Goal: Check status: Check status

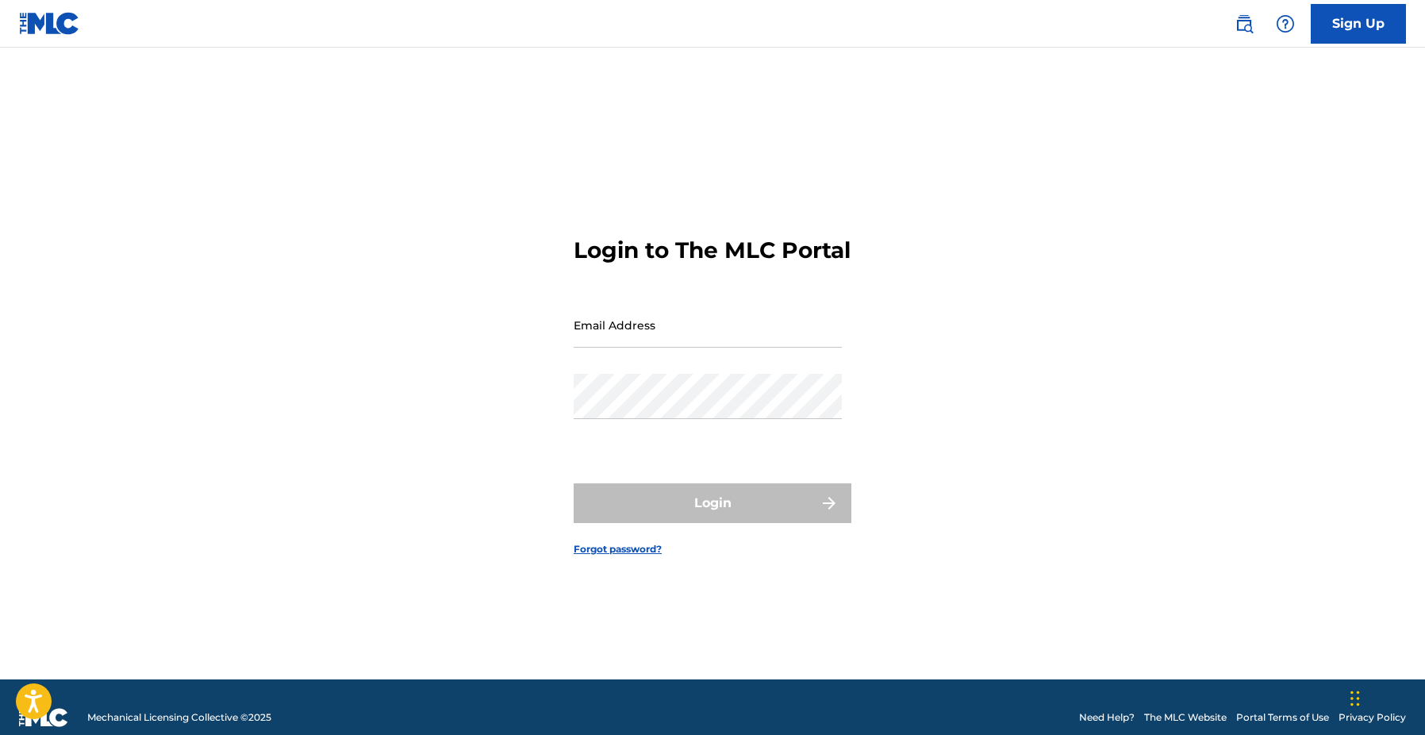
click at [713, 321] on input "Email Address" at bounding box center [708, 324] width 268 height 45
type input "[EMAIL_ADDRESS][DOMAIN_NAME]"
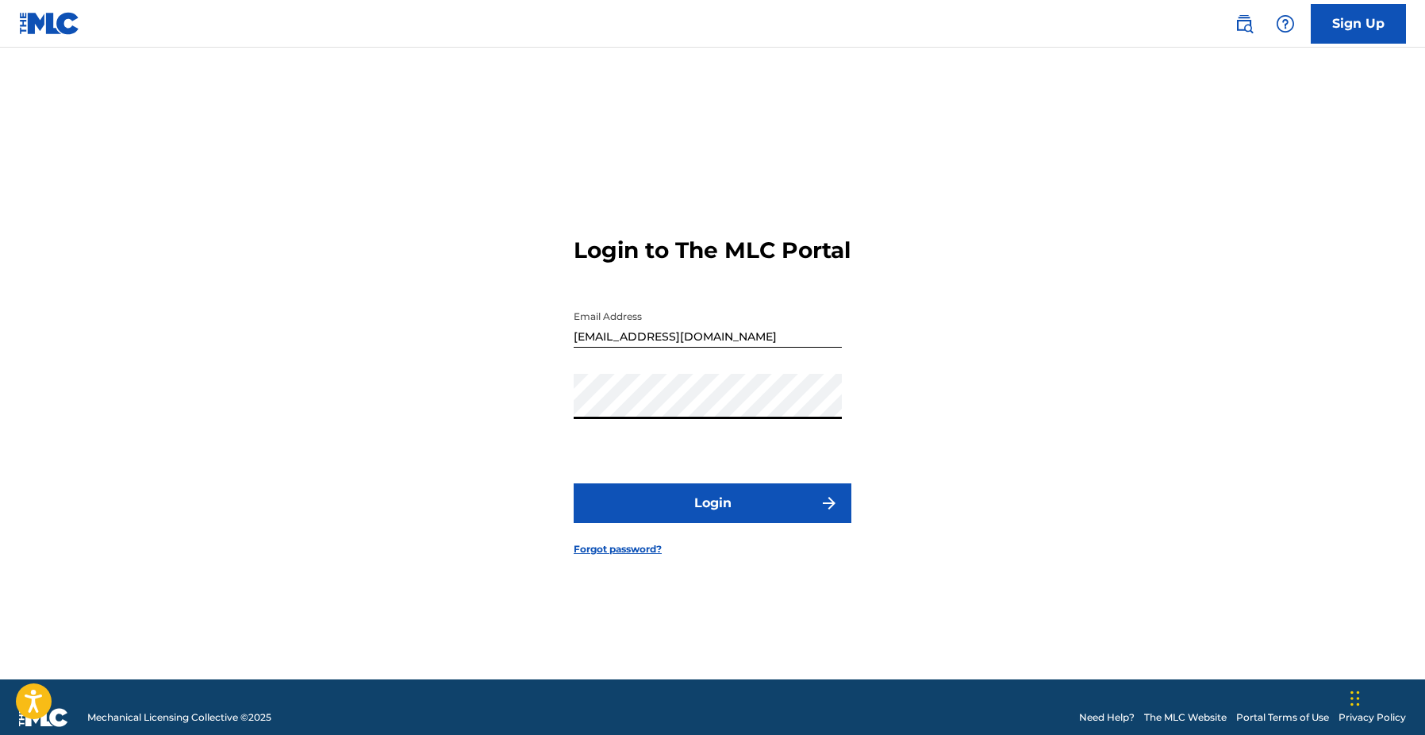
click at [574, 483] on button "Login" at bounding box center [713, 503] width 278 height 40
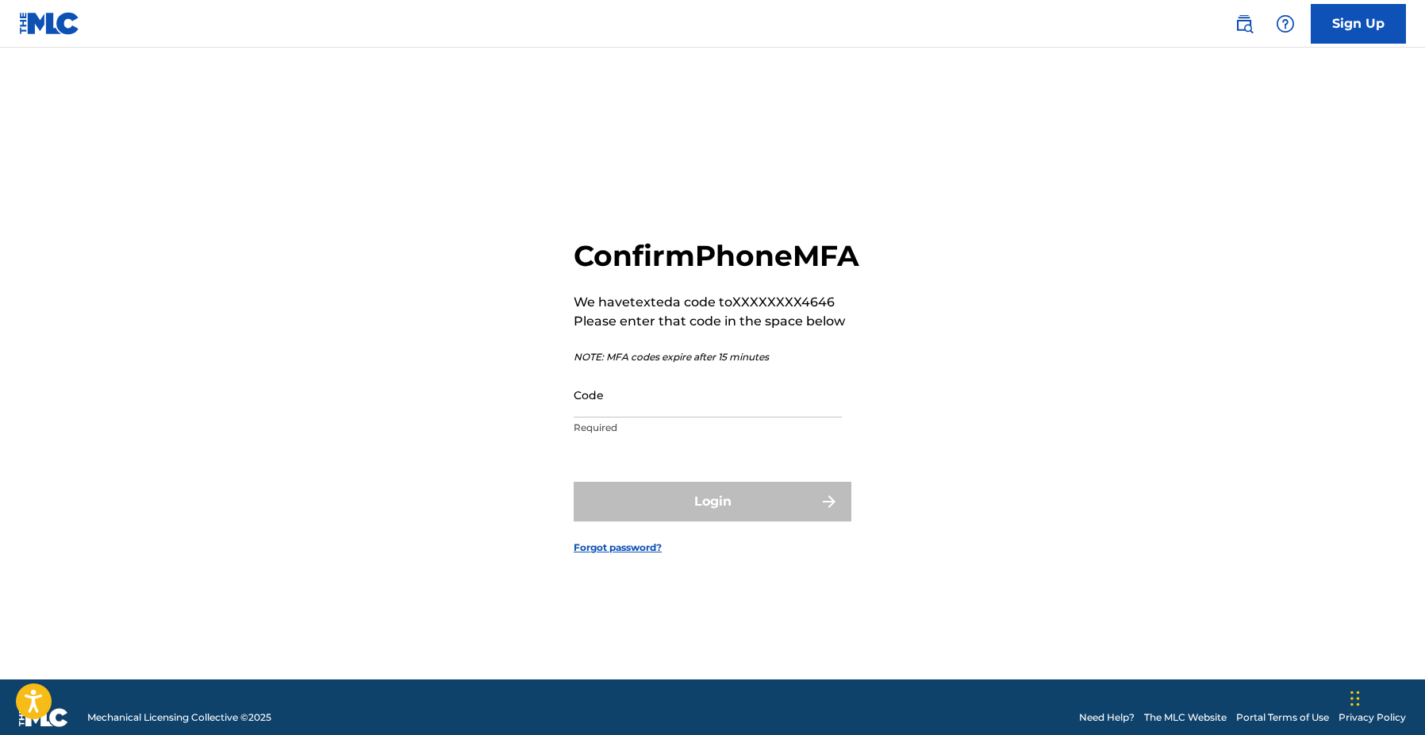
click at [759, 417] on input "Code" at bounding box center [708, 394] width 268 height 45
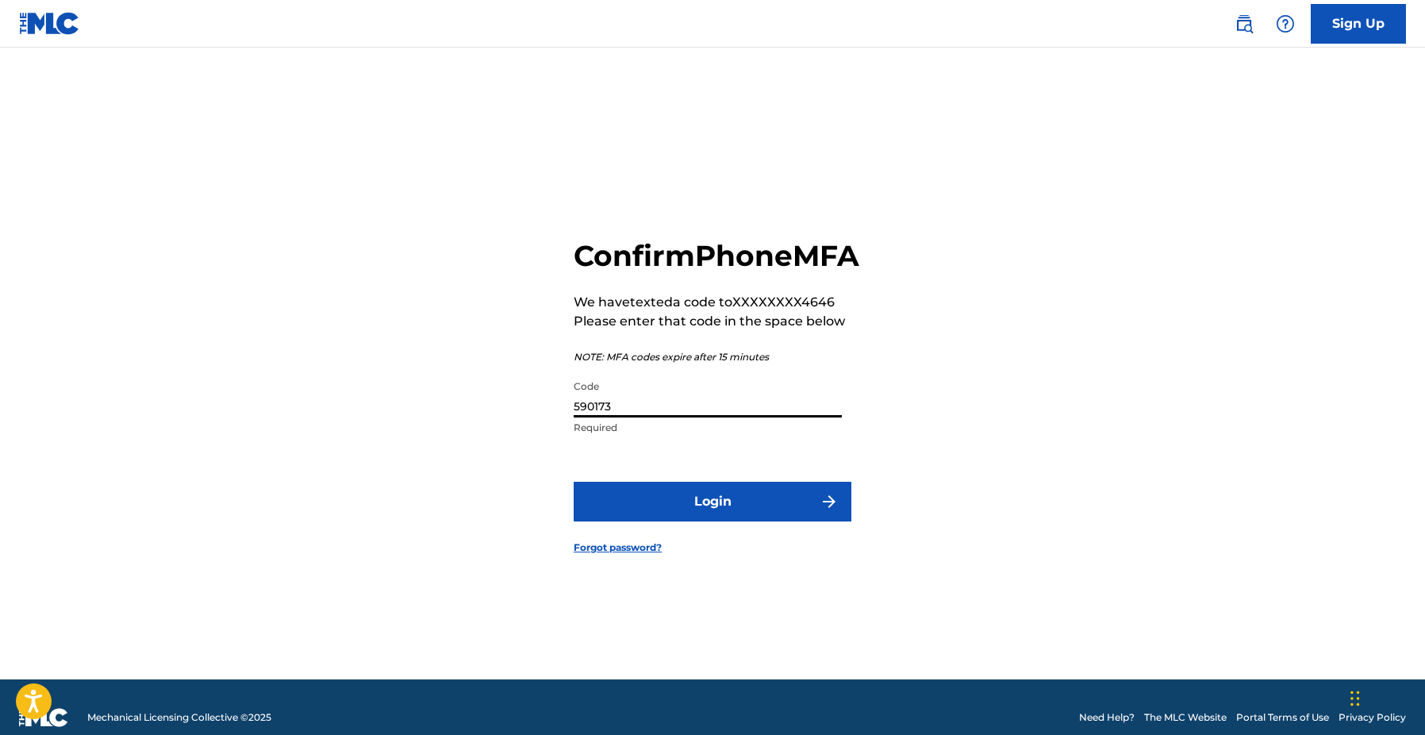
type input "590173"
click at [574, 482] on button "Login" at bounding box center [713, 502] width 278 height 40
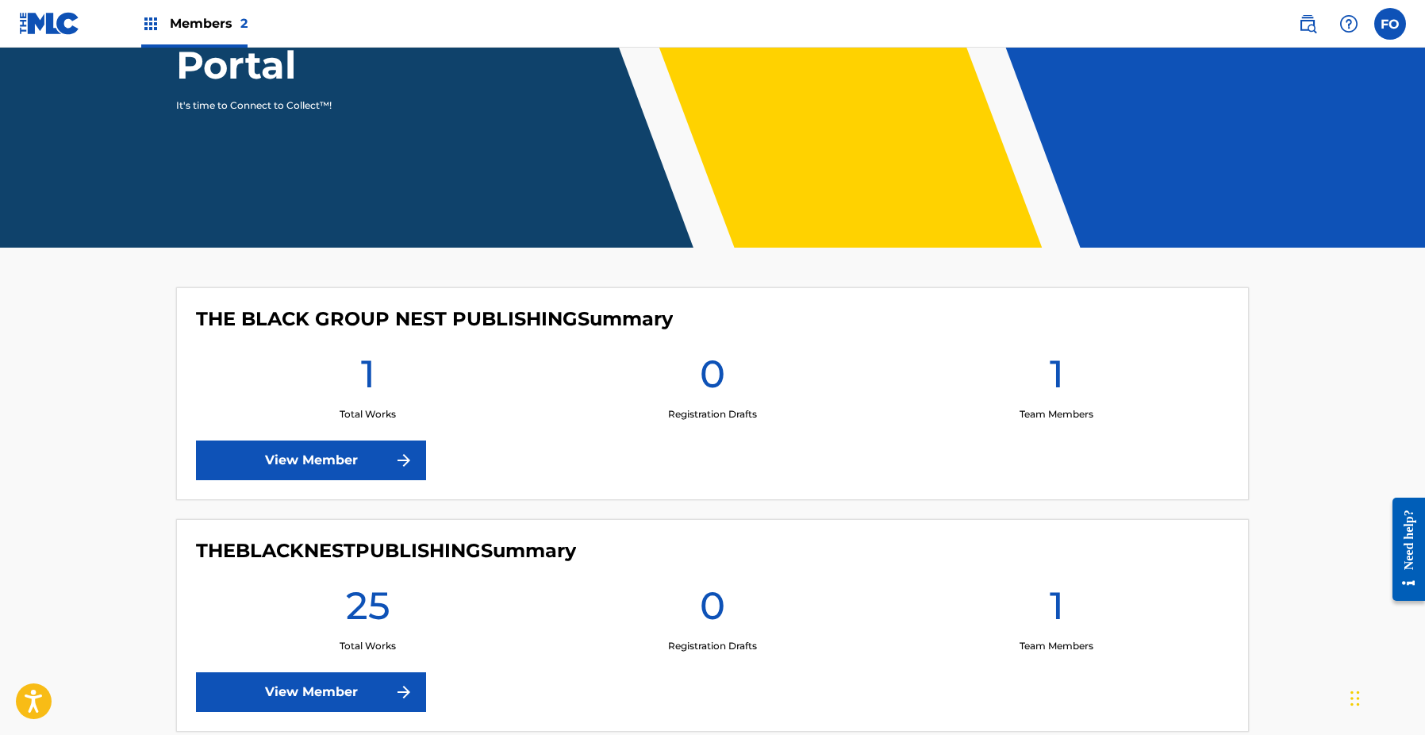
scroll to position [242, 0]
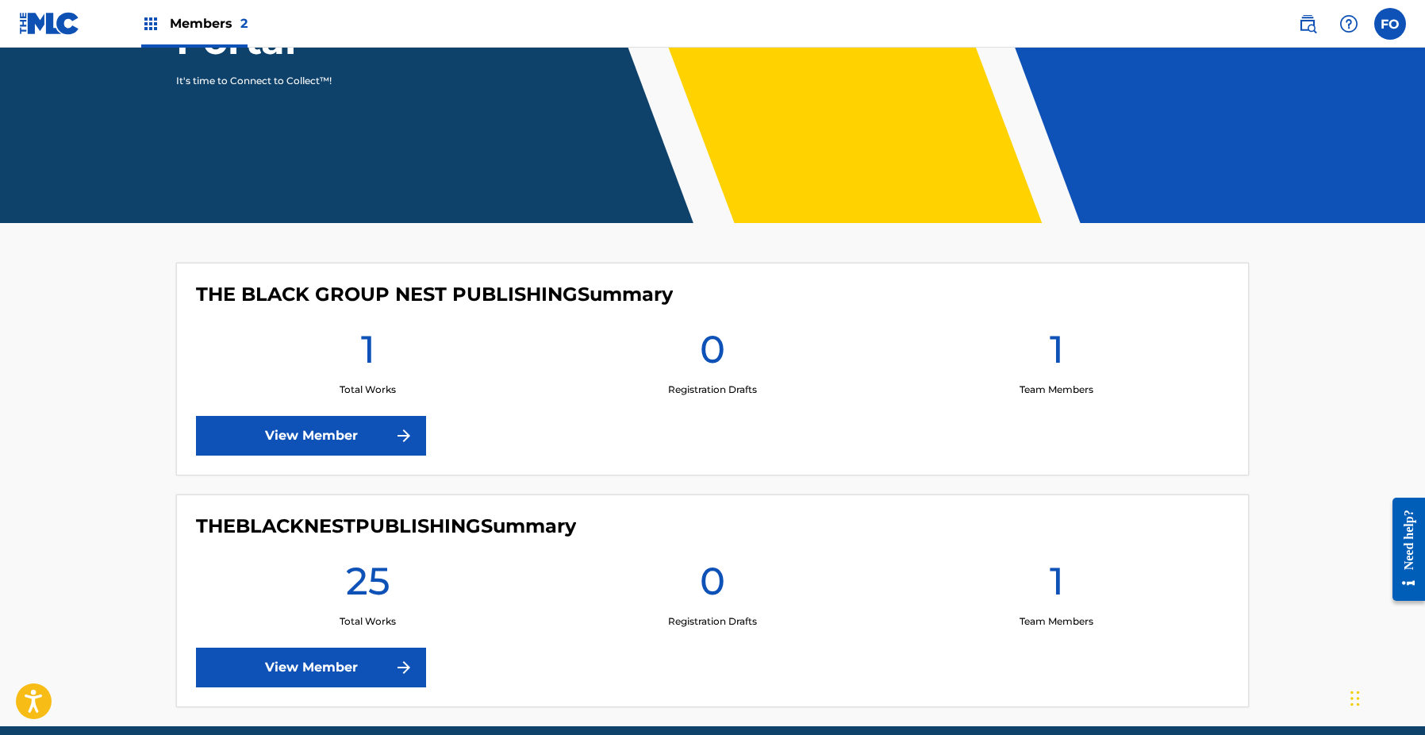
click at [401, 665] on img at bounding box center [403, 667] width 19 height 19
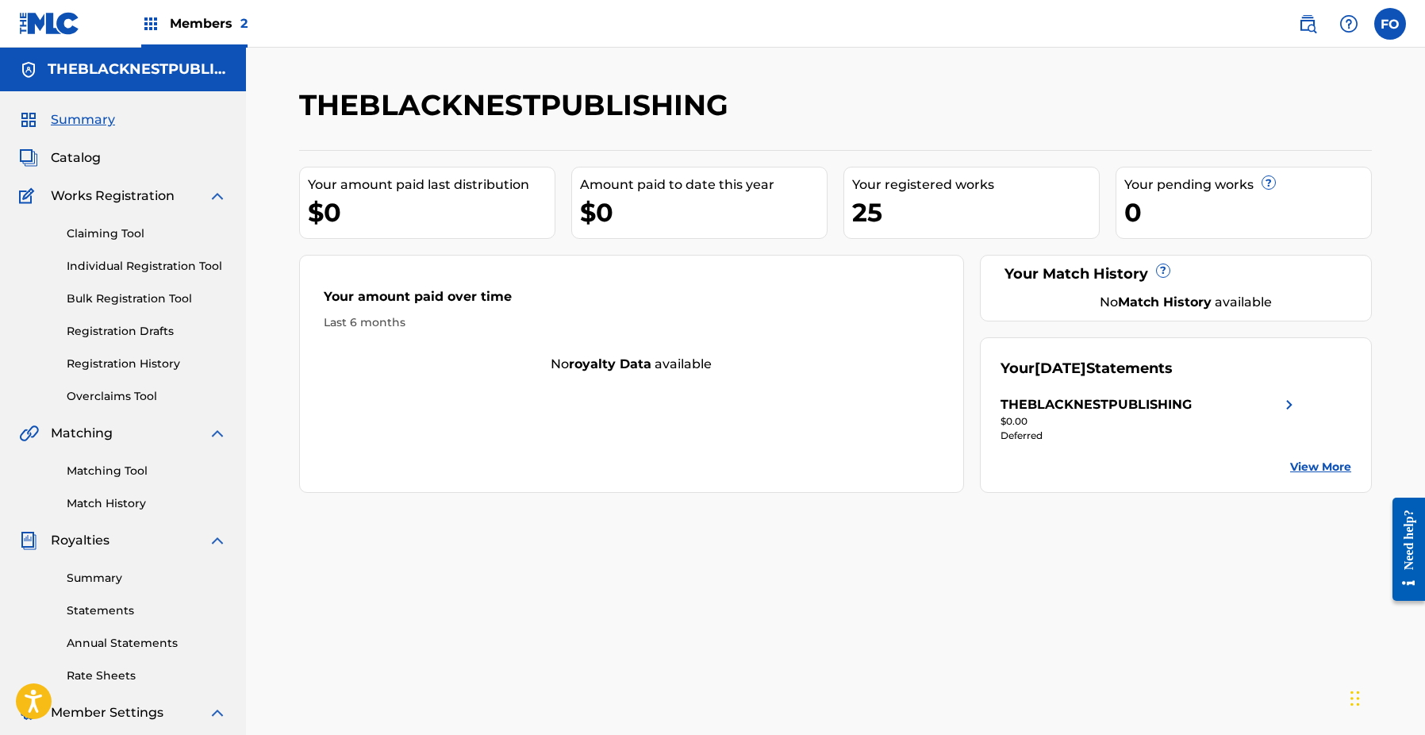
click at [112, 363] on link "Registration History" at bounding box center [147, 363] width 160 height 17
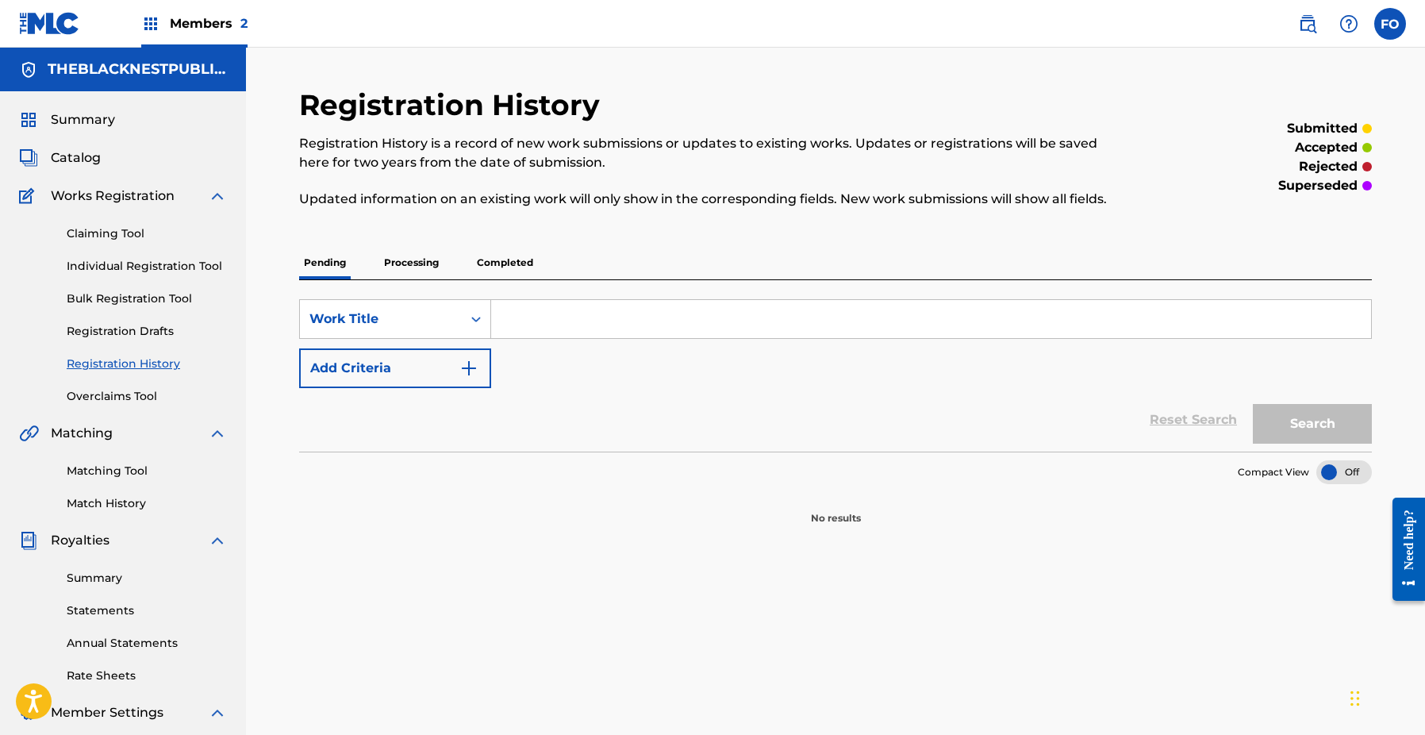
click at [432, 267] on p "Processing" at bounding box center [411, 262] width 64 height 33
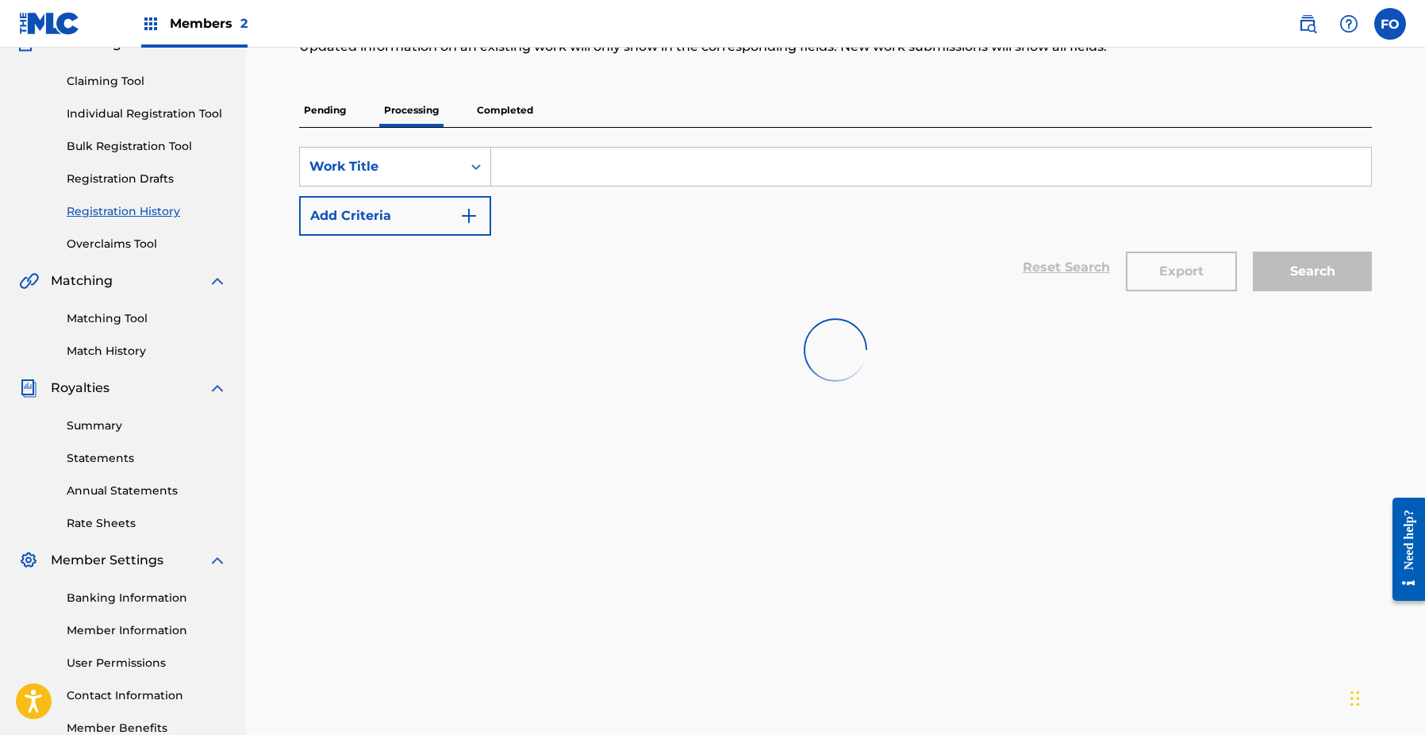
scroll to position [155, 0]
click at [405, 115] on p "Processing" at bounding box center [411, 107] width 64 height 33
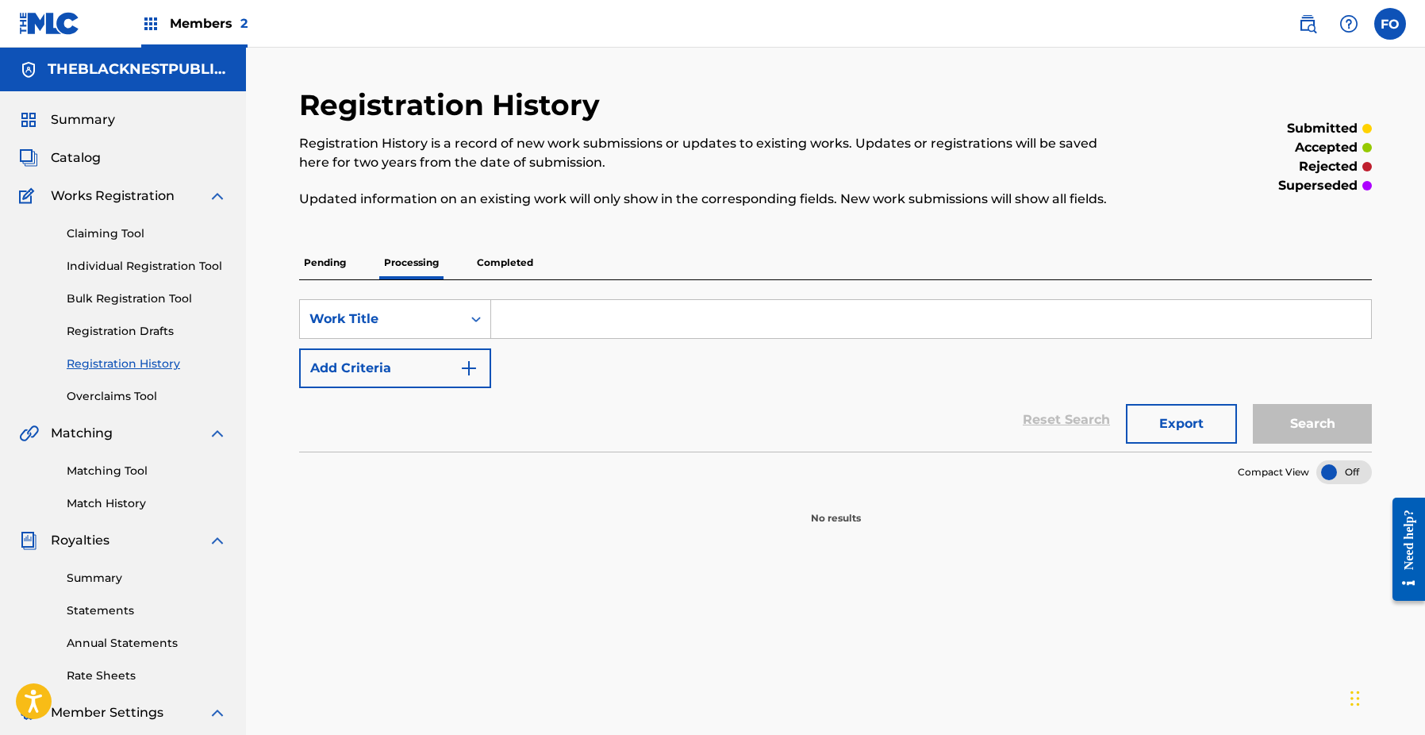
click at [552, 378] on div "SearchWithCriteria3bd415bb-fe33-4d5a-ac53-ab8e2be8931b Work Title Add Criteria" at bounding box center [835, 343] width 1073 height 89
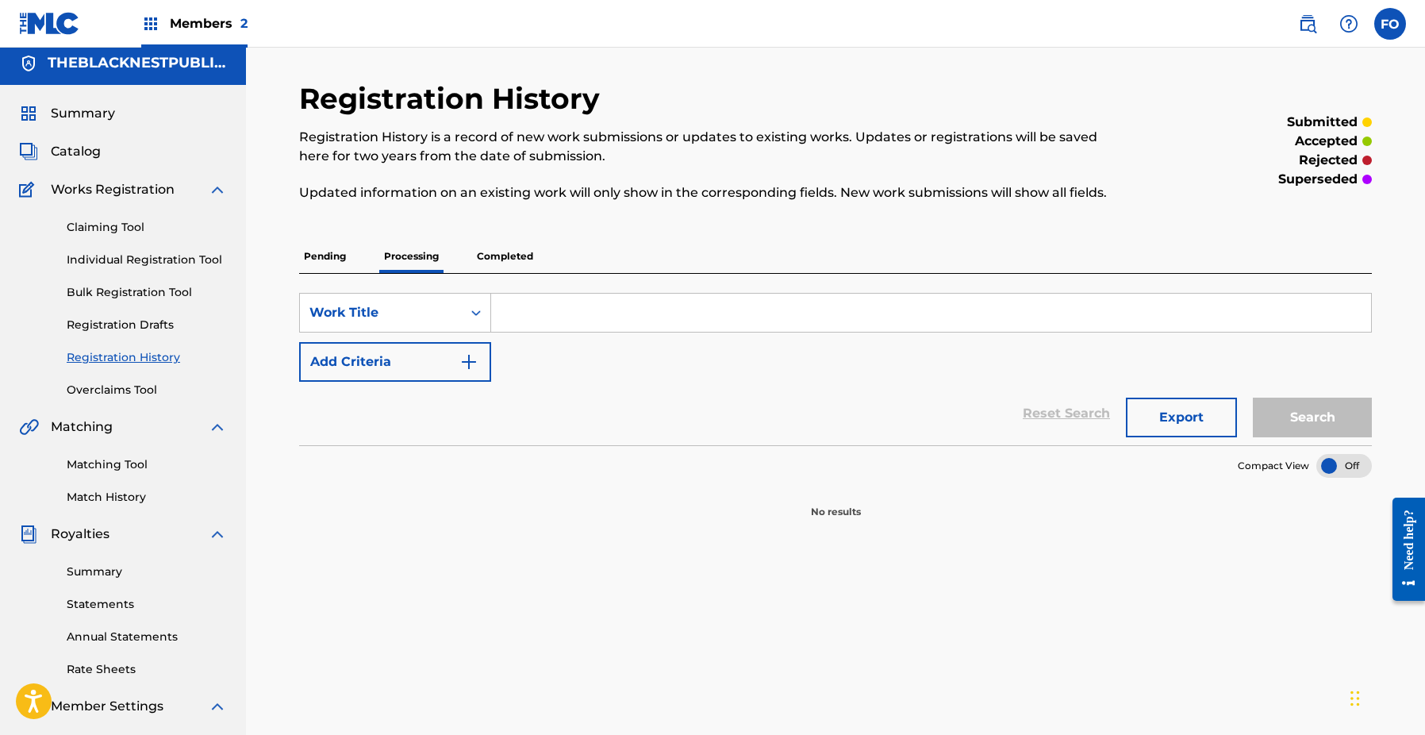
scroll to position [27, 0]
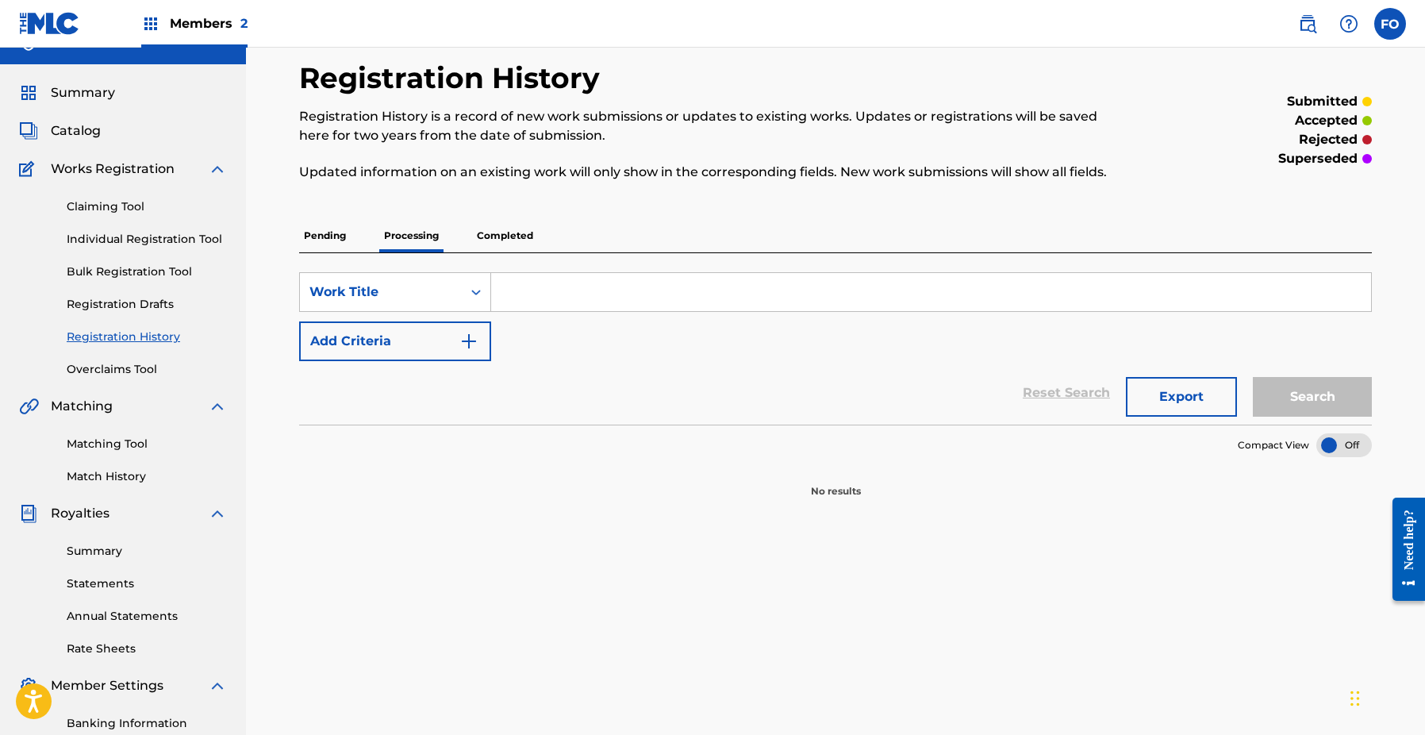
click at [493, 229] on p "Completed" at bounding box center [505, 235] width 66 height 33
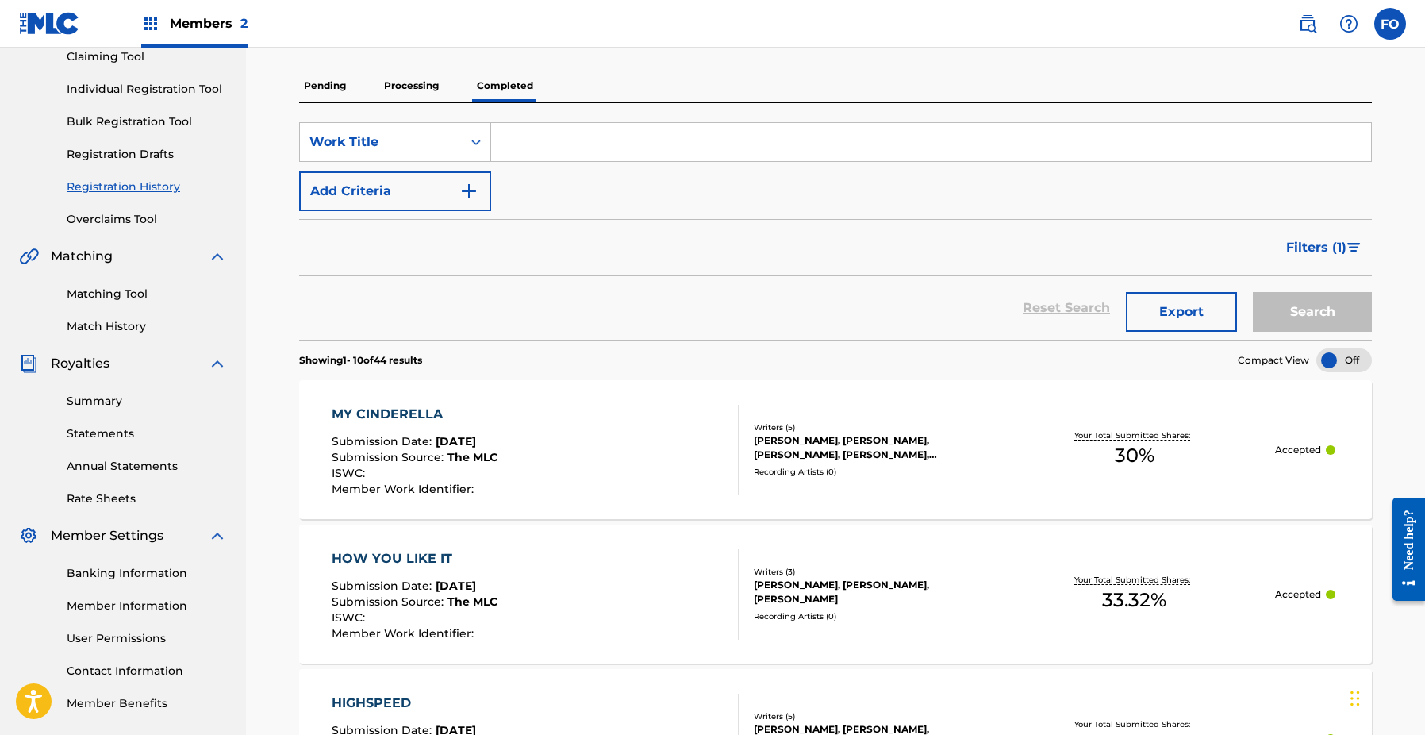
scroll to position [472, 0]
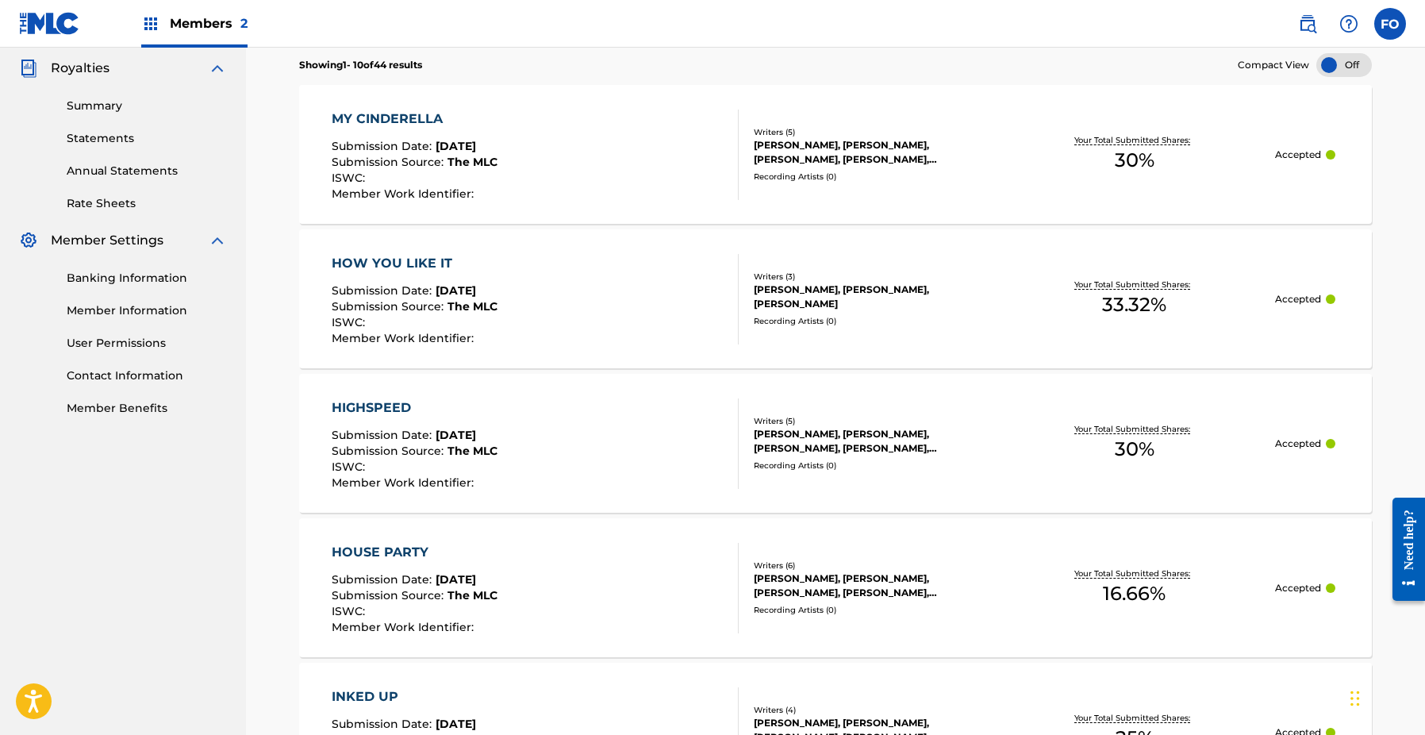
click at [420, 254] on div "HOW YOU LIKE IT" at bounding box center [415, 263] width 166 height 19
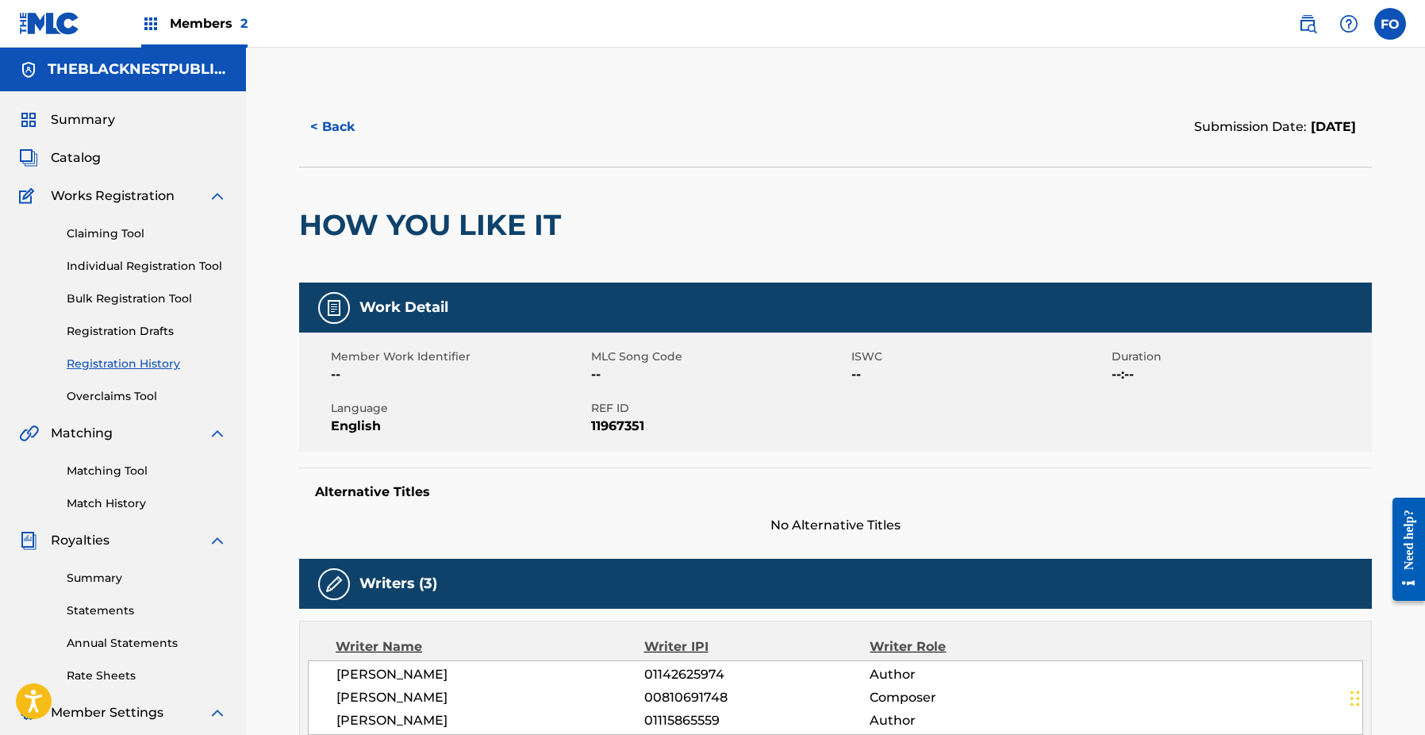
click at [328, 129] on button "< Back" at bounding box center [346, 127] width 95 height 40
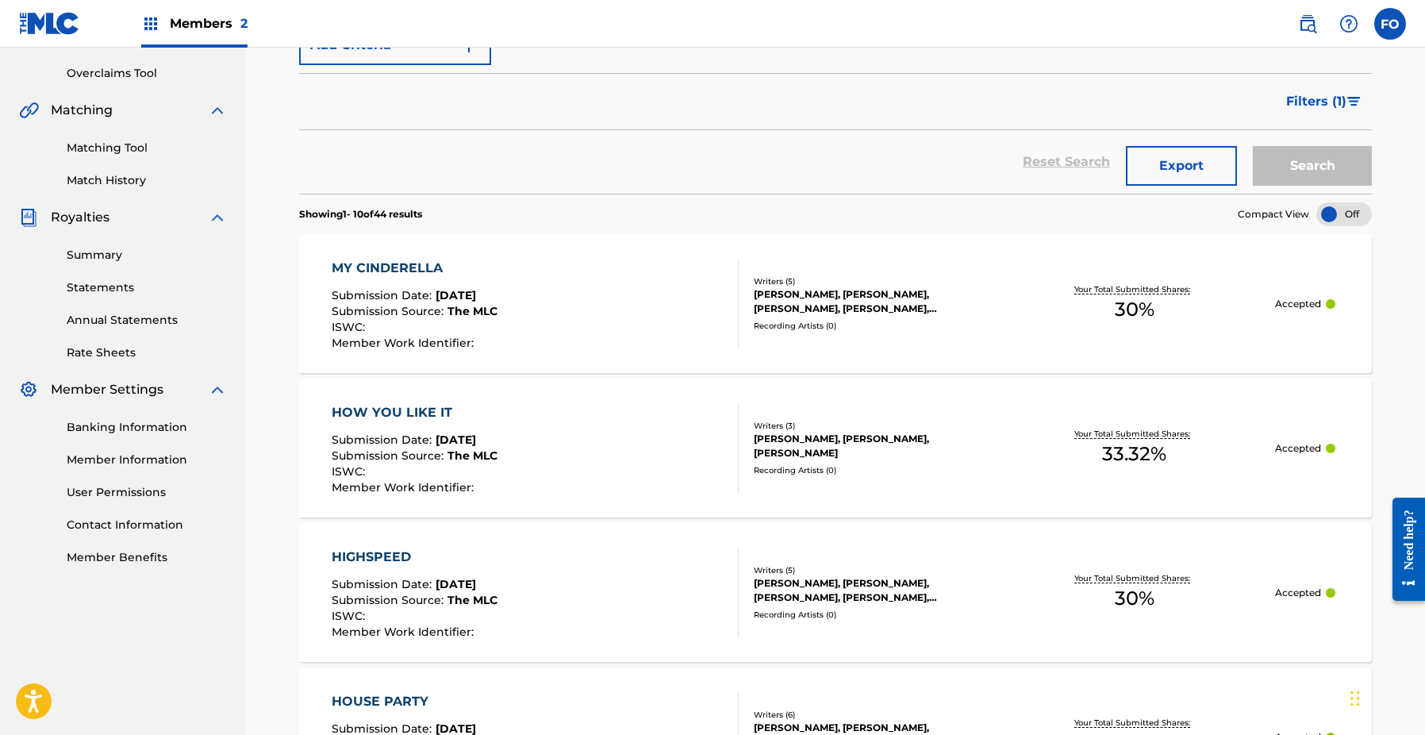
scroll to position [327, 0]
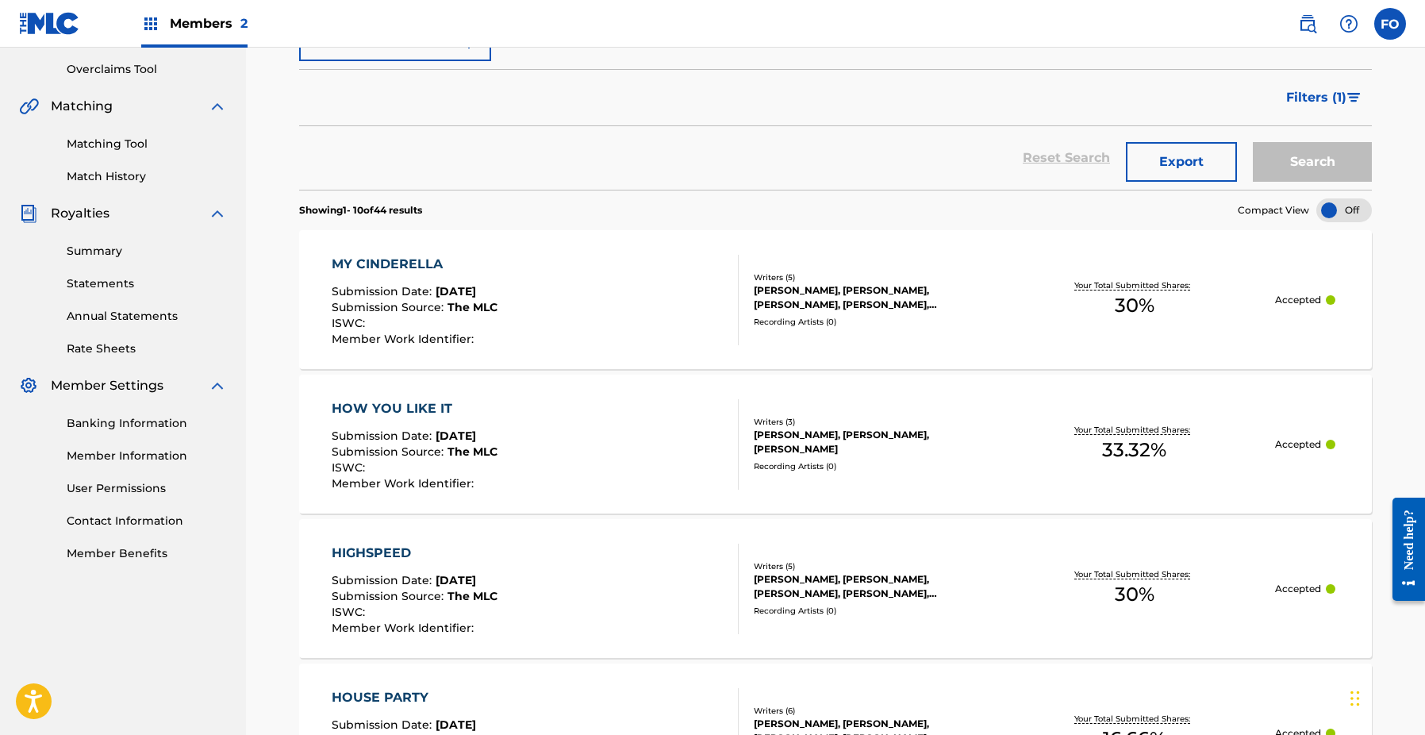
click at [123, 421] on link "Banking Information" at bounding box center [147, 423] width 160 height 17
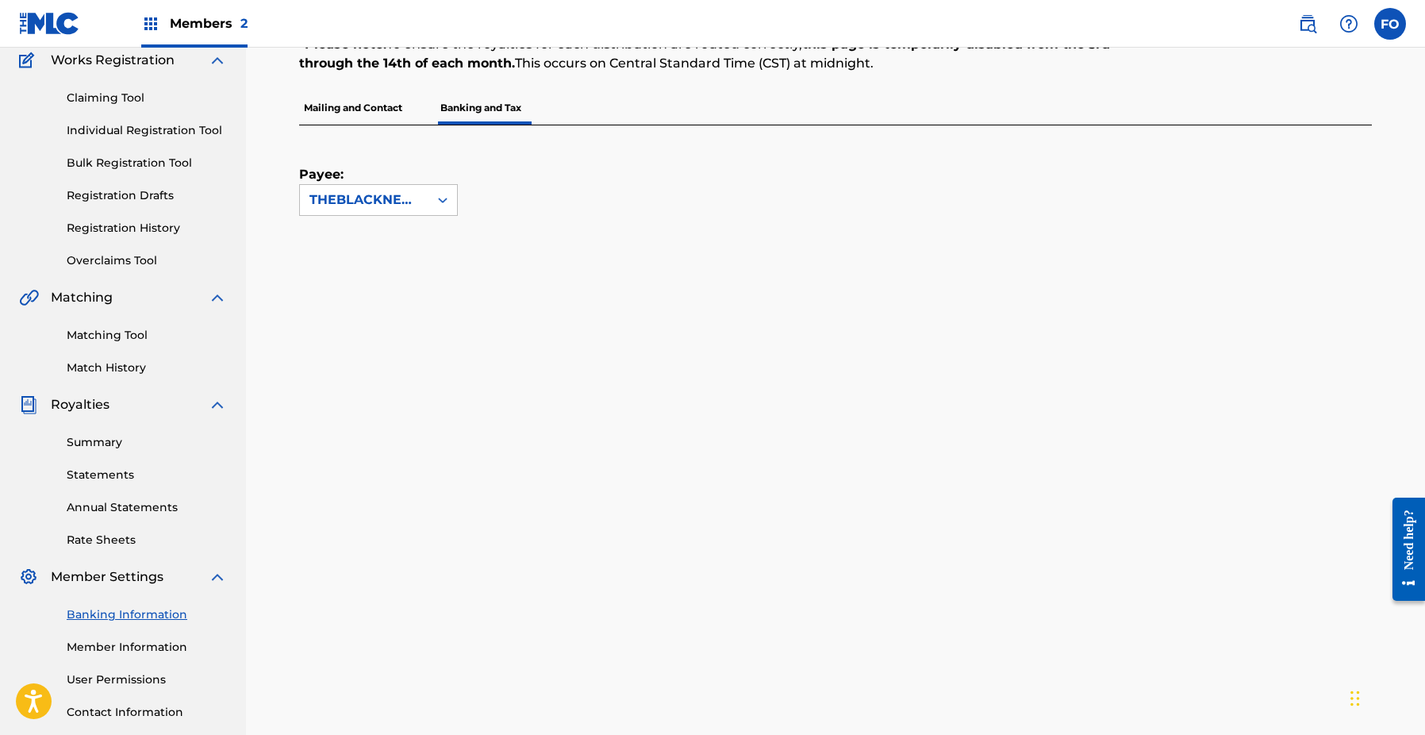
scroll to position [249, 0]
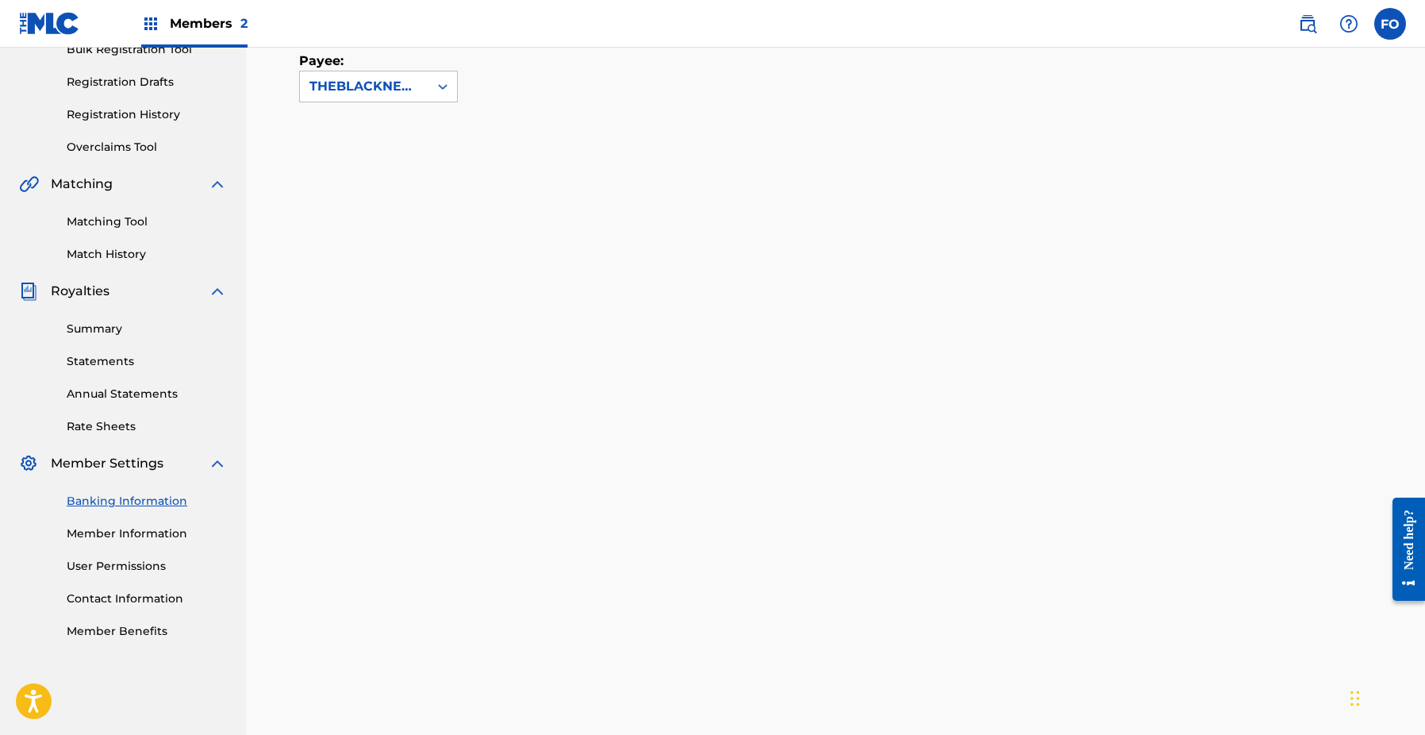
click at [95, 326] on link "Summary" at bounding box center [147, 329] width 160 height 17
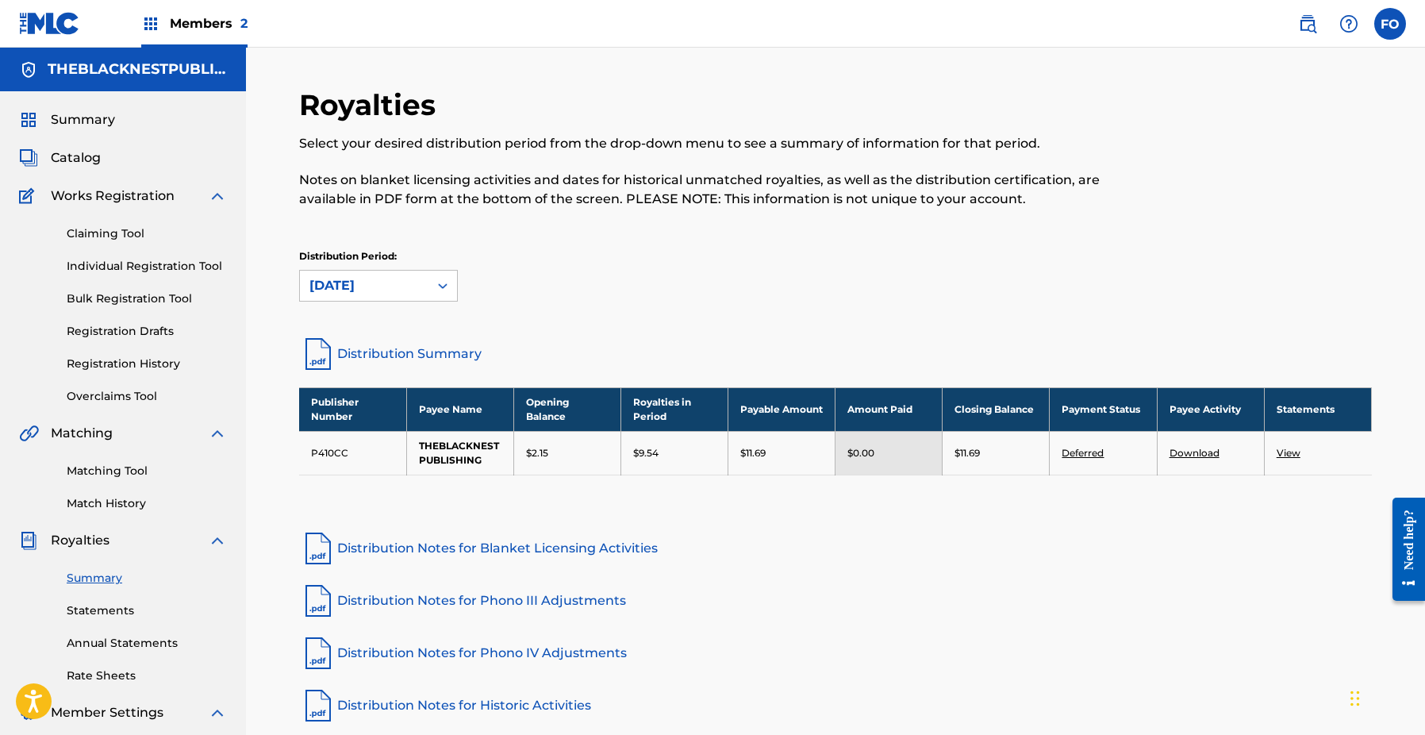
click at [1092, 451] on link "Deferred" at bounding box center [1083, 453] width 42 height 12
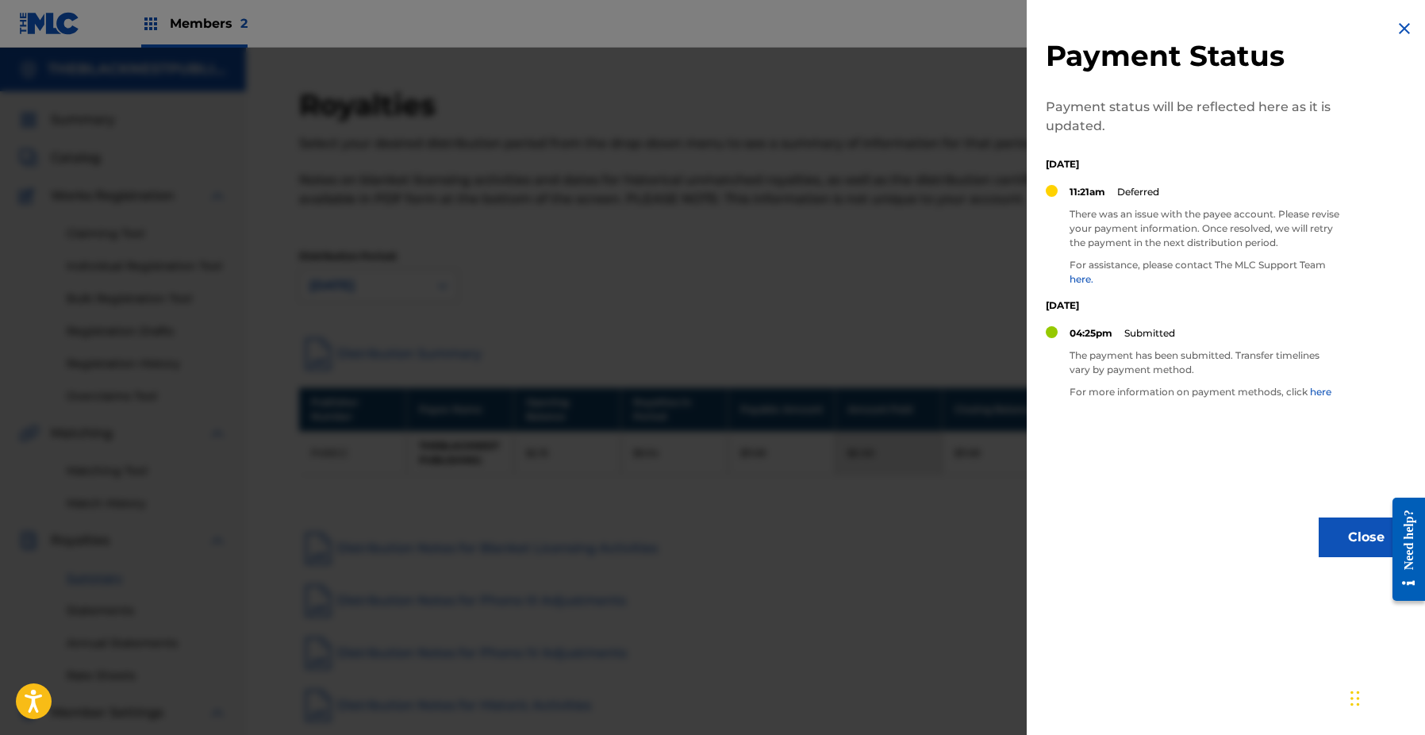
scroll to position [3, 0]
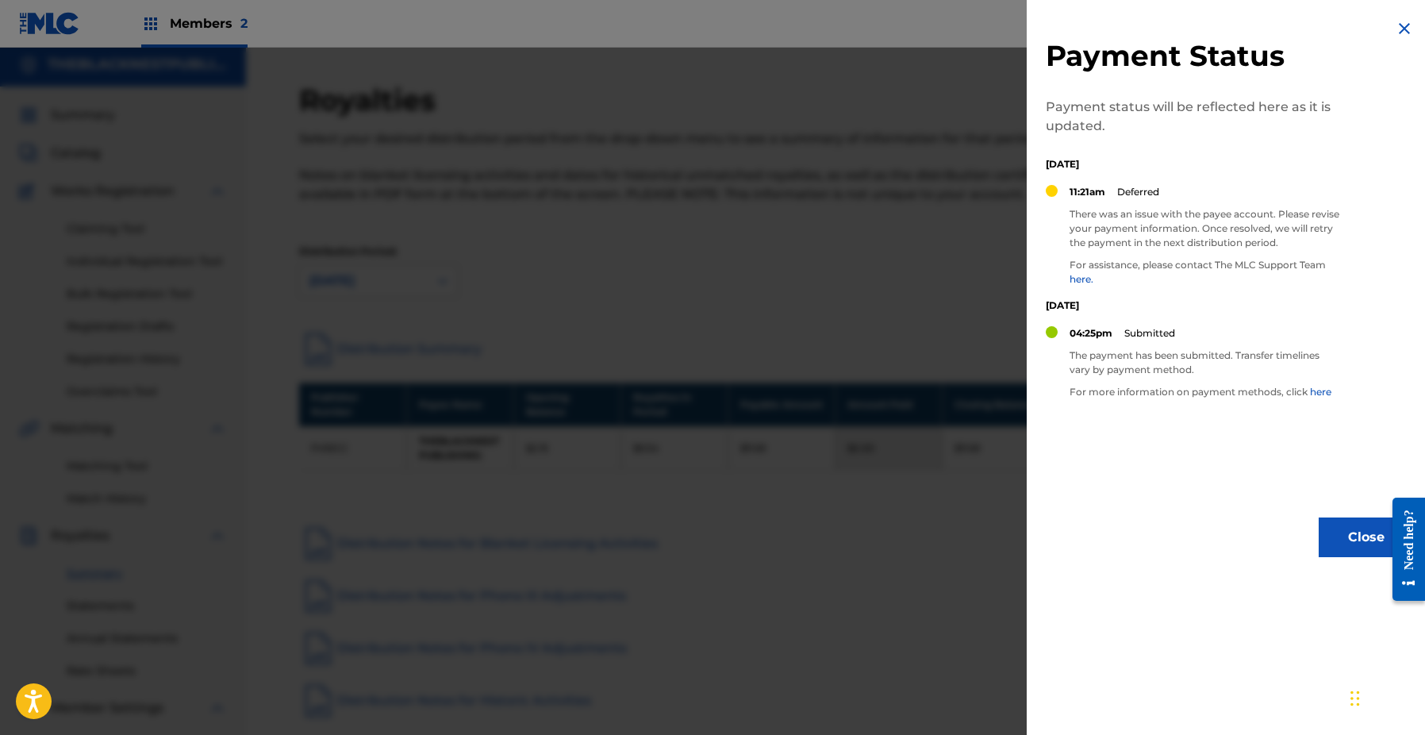
click at [1339, 543] on button "Close" at bounding box center [1366, 537] width 95 height 40
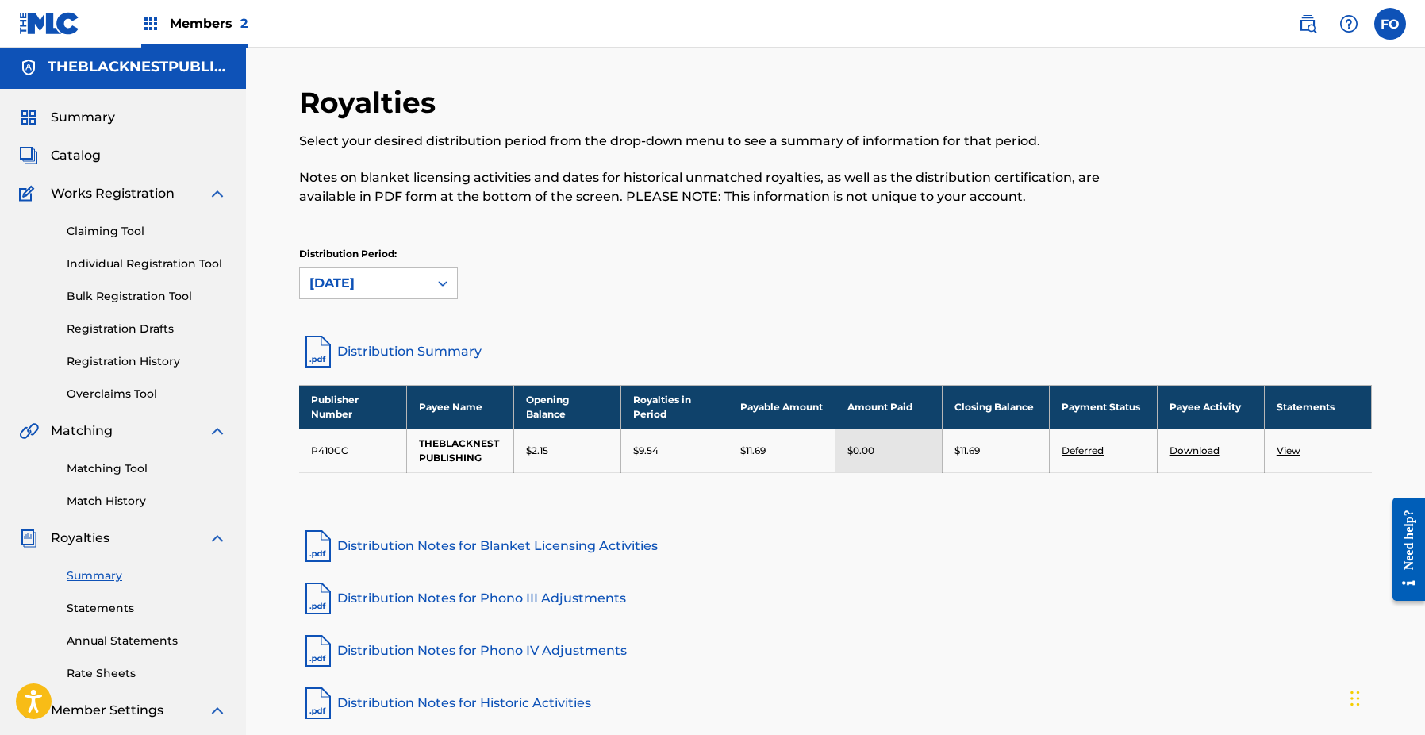
scroll to position [2, 0]
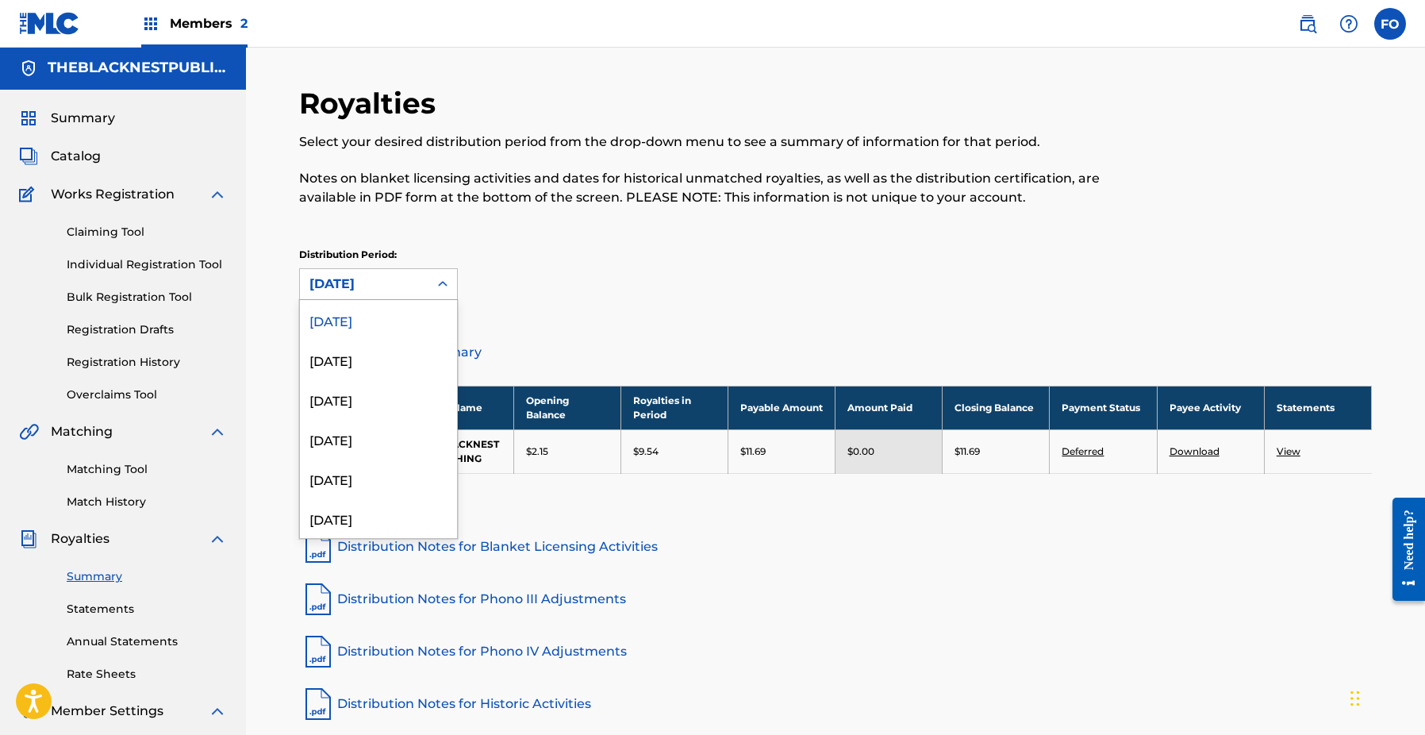
click at [342, 276] on div "[DATE]" at bounding box center [363, 284] width 109 height 19
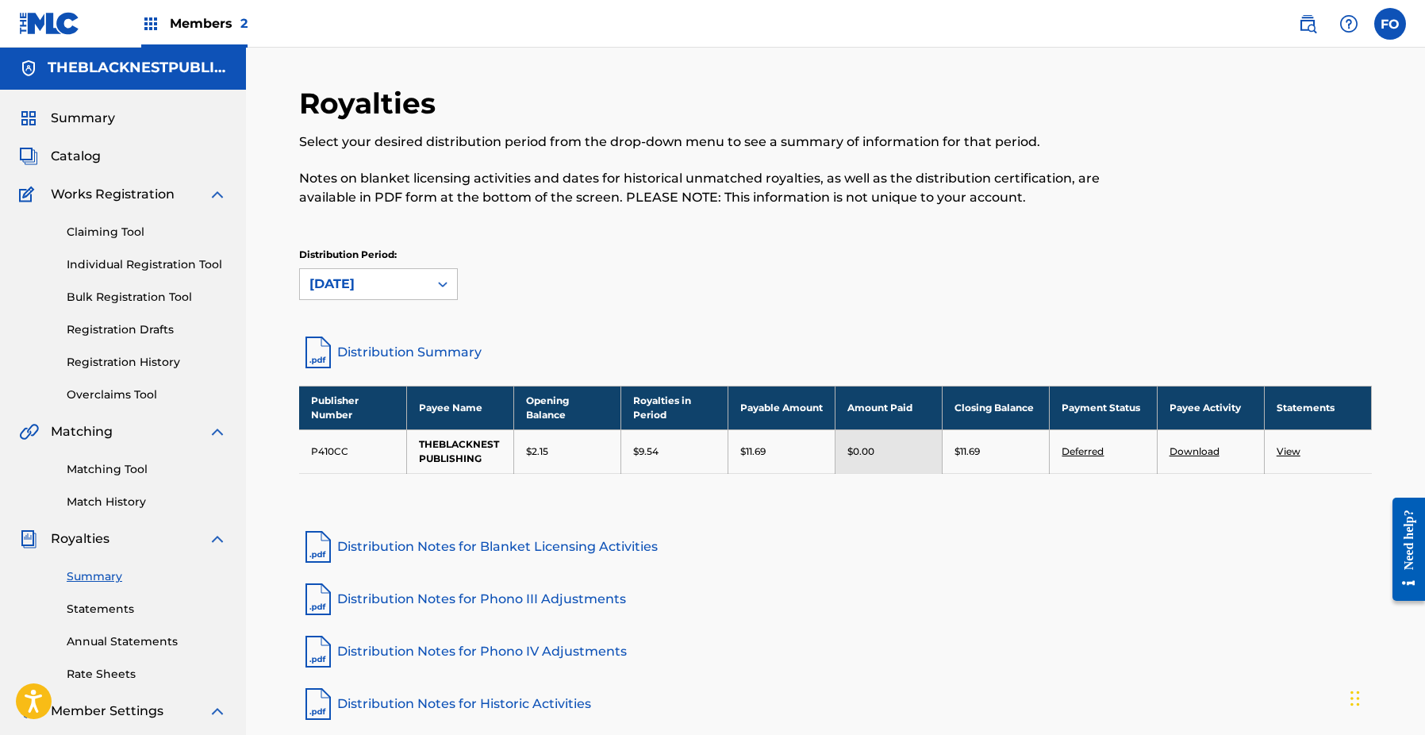
click at [487, 265] on div "Distribution Period: [DATE]" at bounding box center [835, 274] width 1073 height 52
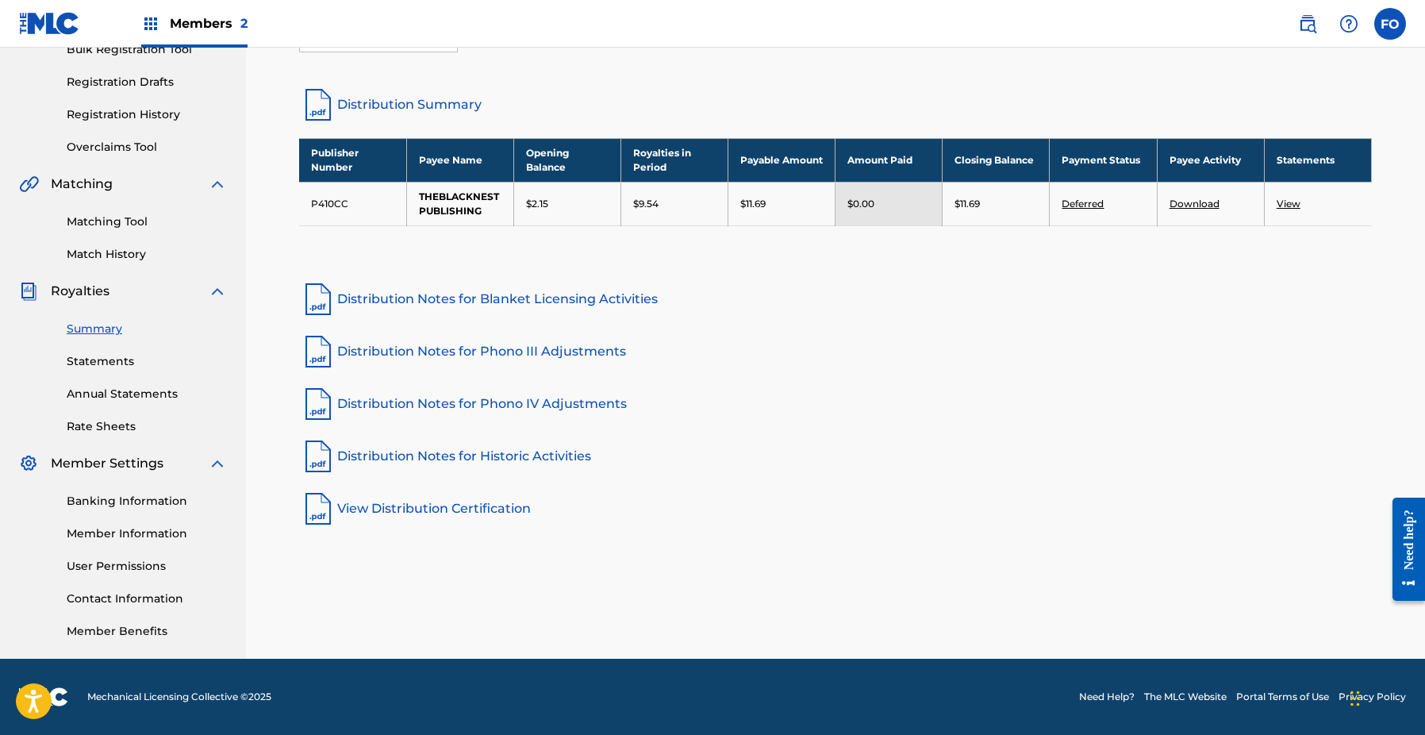
scroll to position [0, 0]
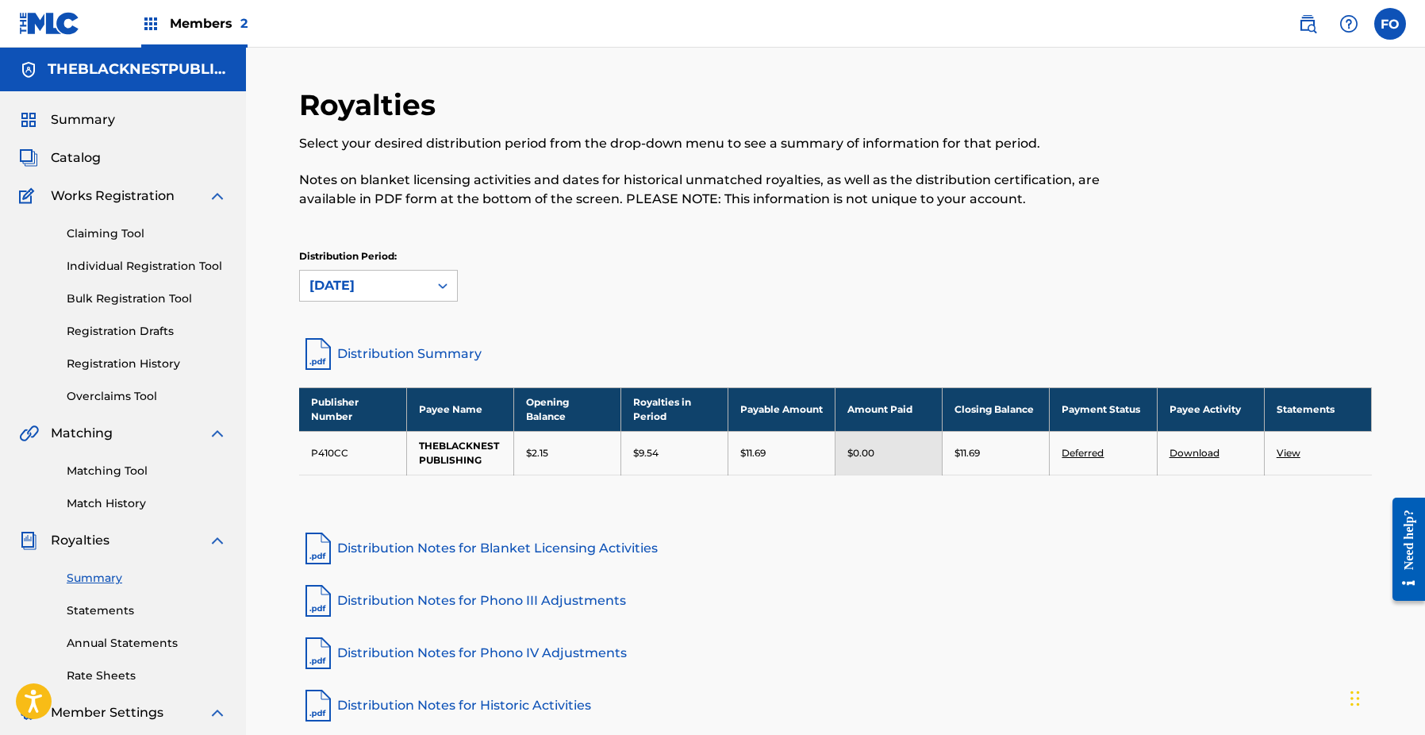
click at [82, 159] on span "Catalog" at bounding box center [76, 157] width 50 height 19
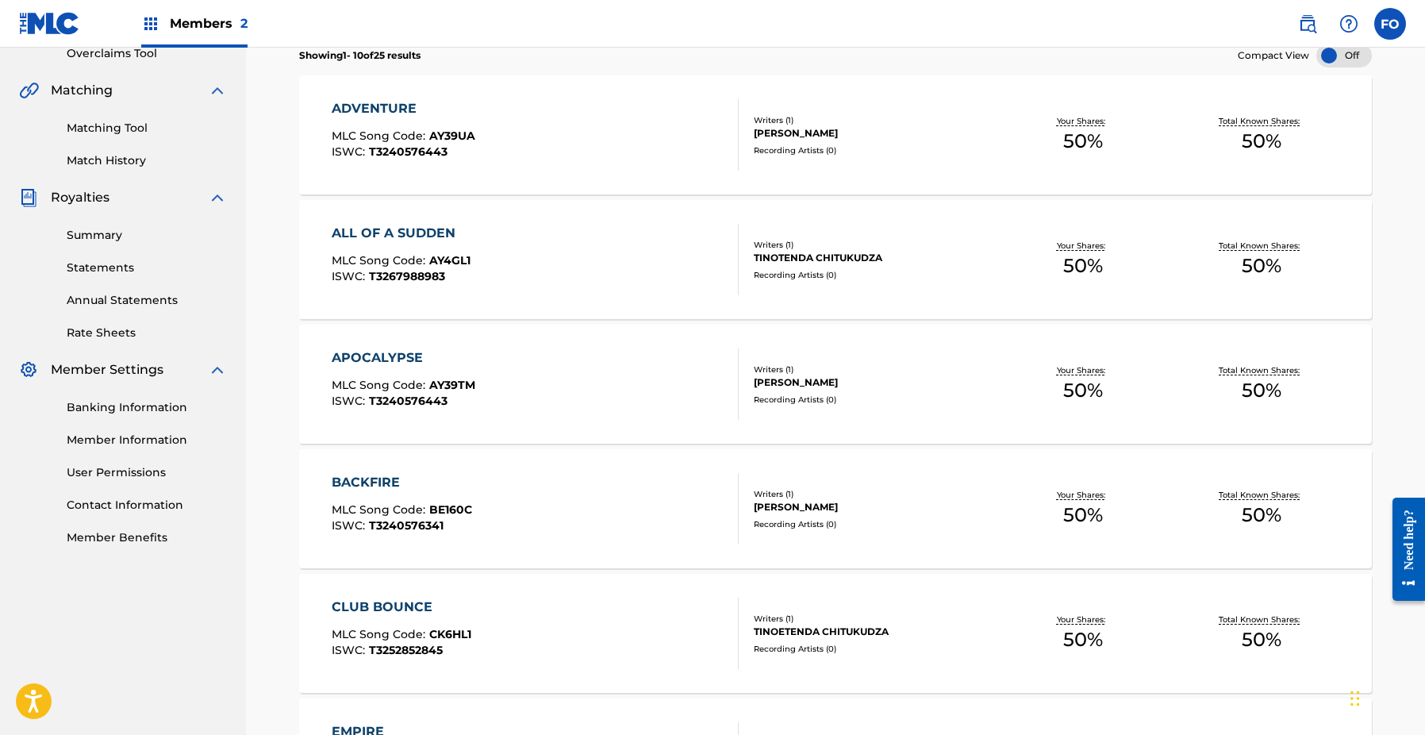
scroll to position [1081, 0]
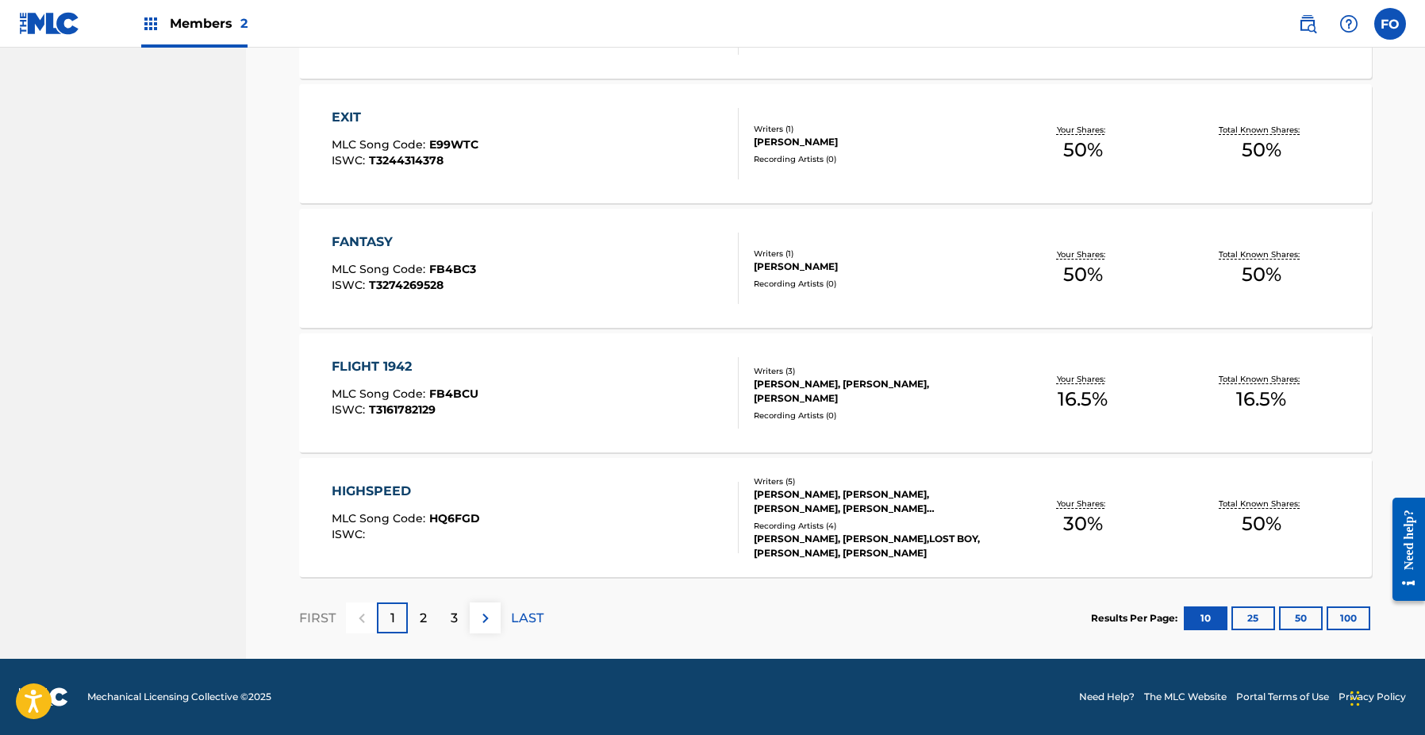
click at [433, 495] on div "HIGHSPEED" at bounding box center [406, 491] width 148 height 19
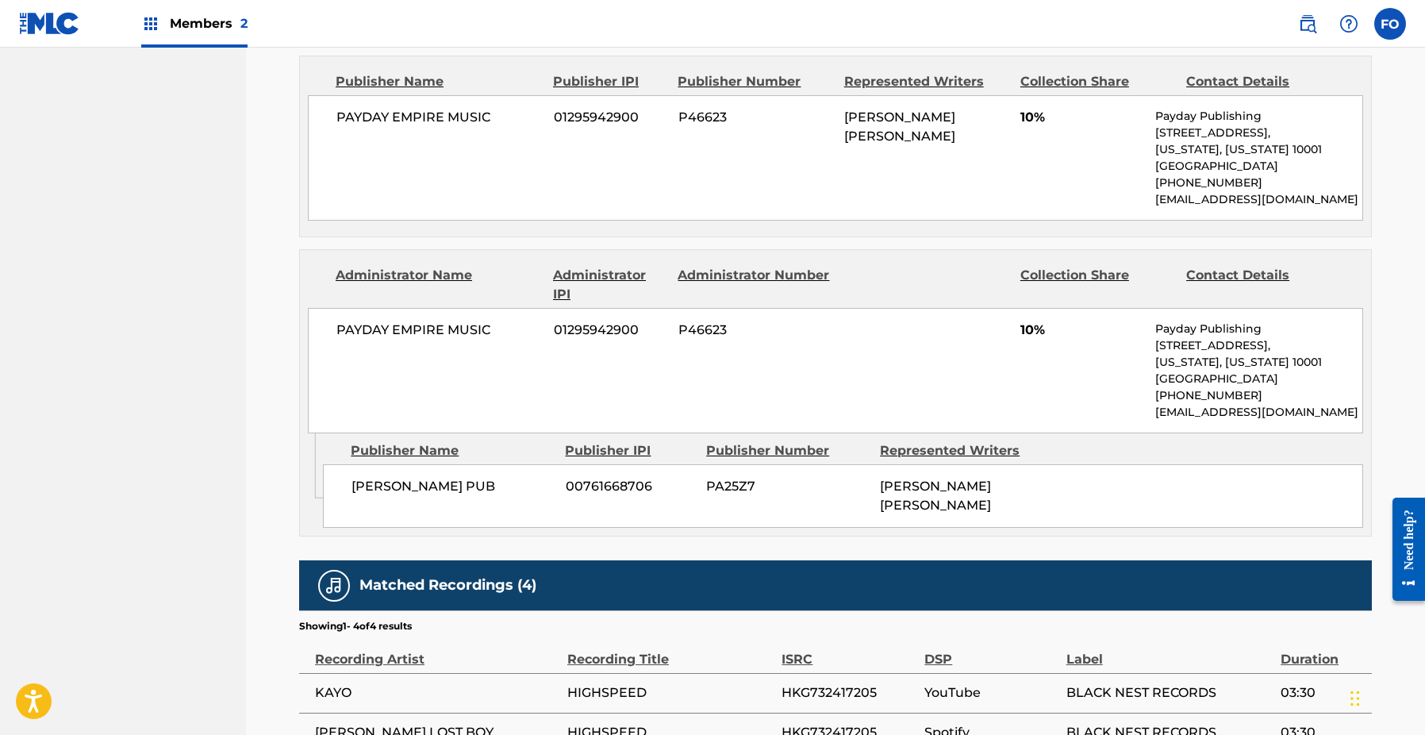
scroll to position [1132, 0]
